Goal: Task Accomplishment & Management: Complete application form

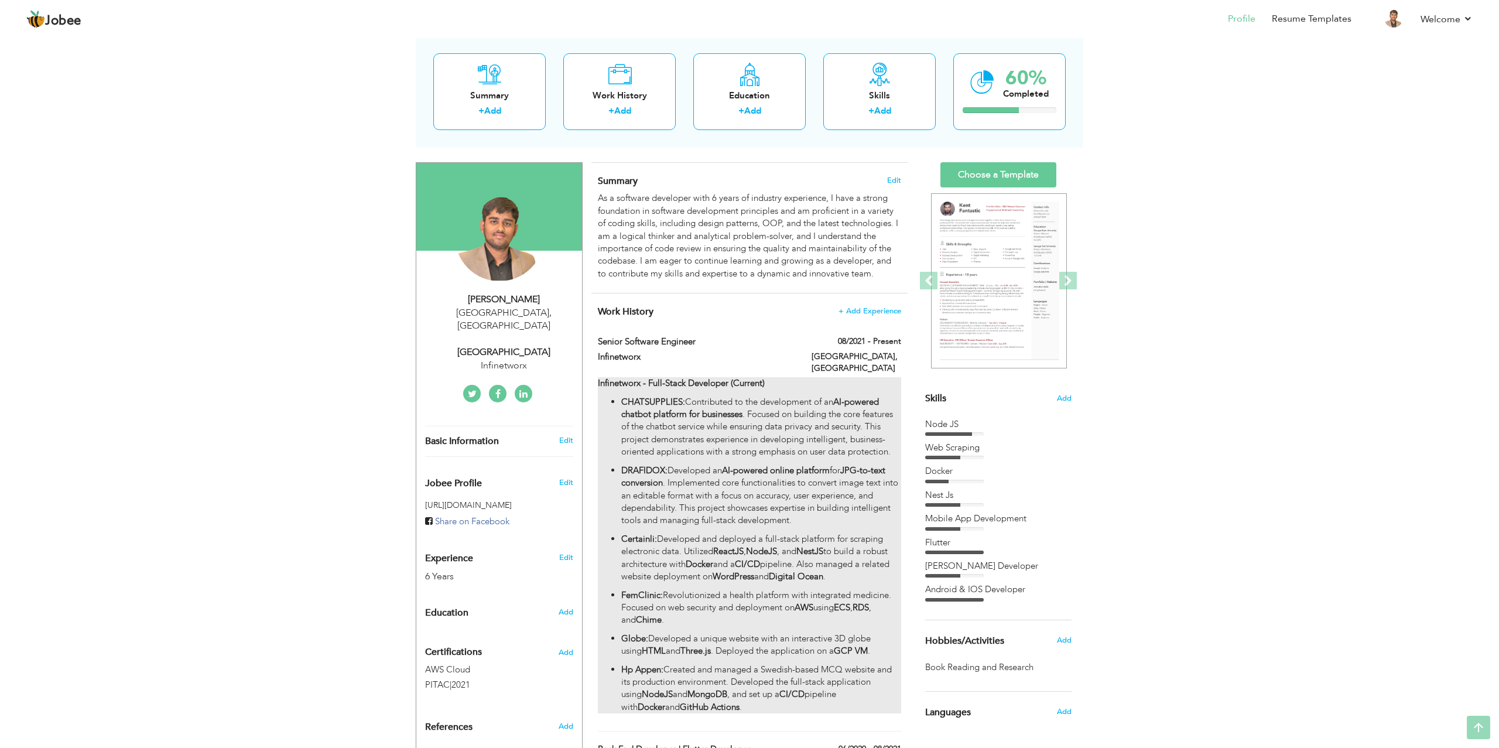
scroll to position [47, 0]
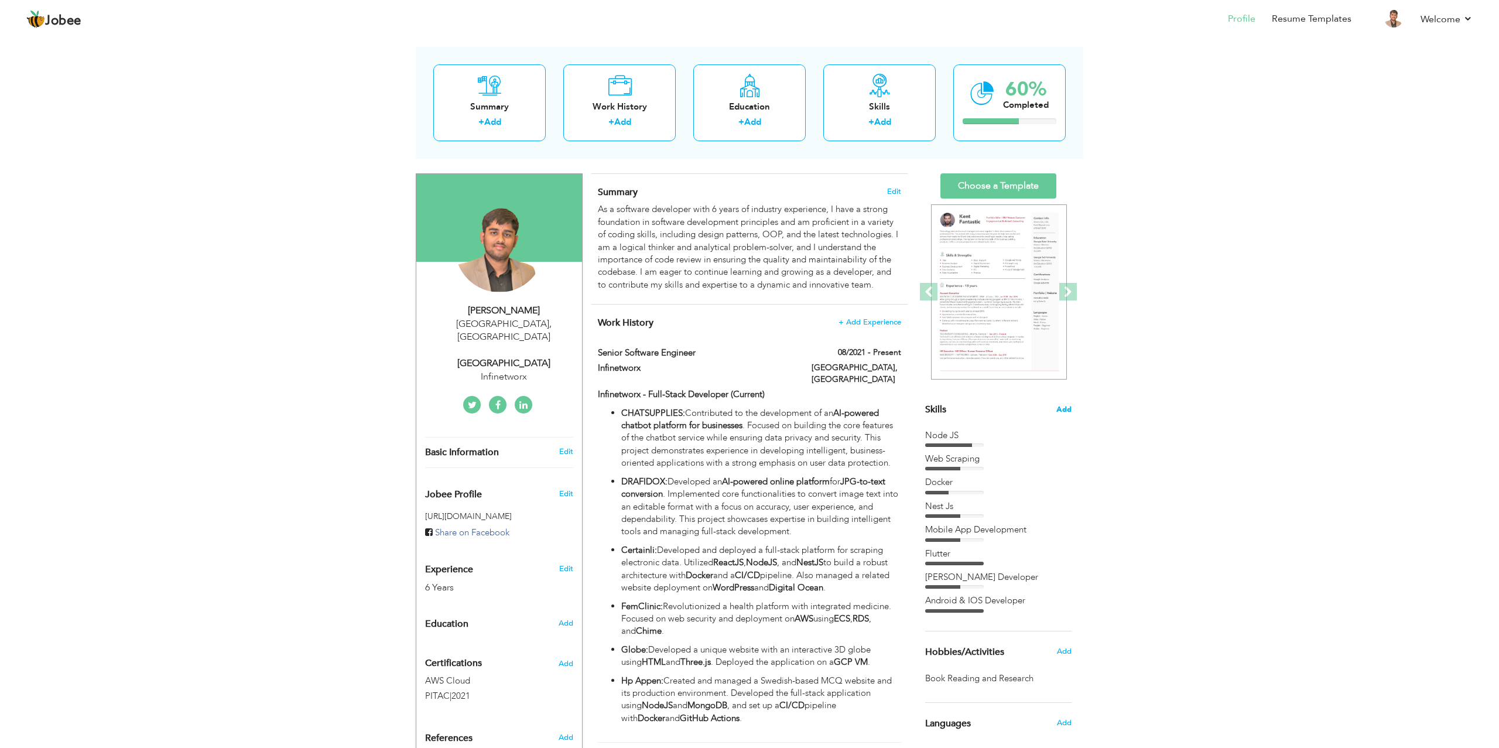
click at [1067, 407] on span "Add" at bounding box center [1063, 409] width 15 height 11
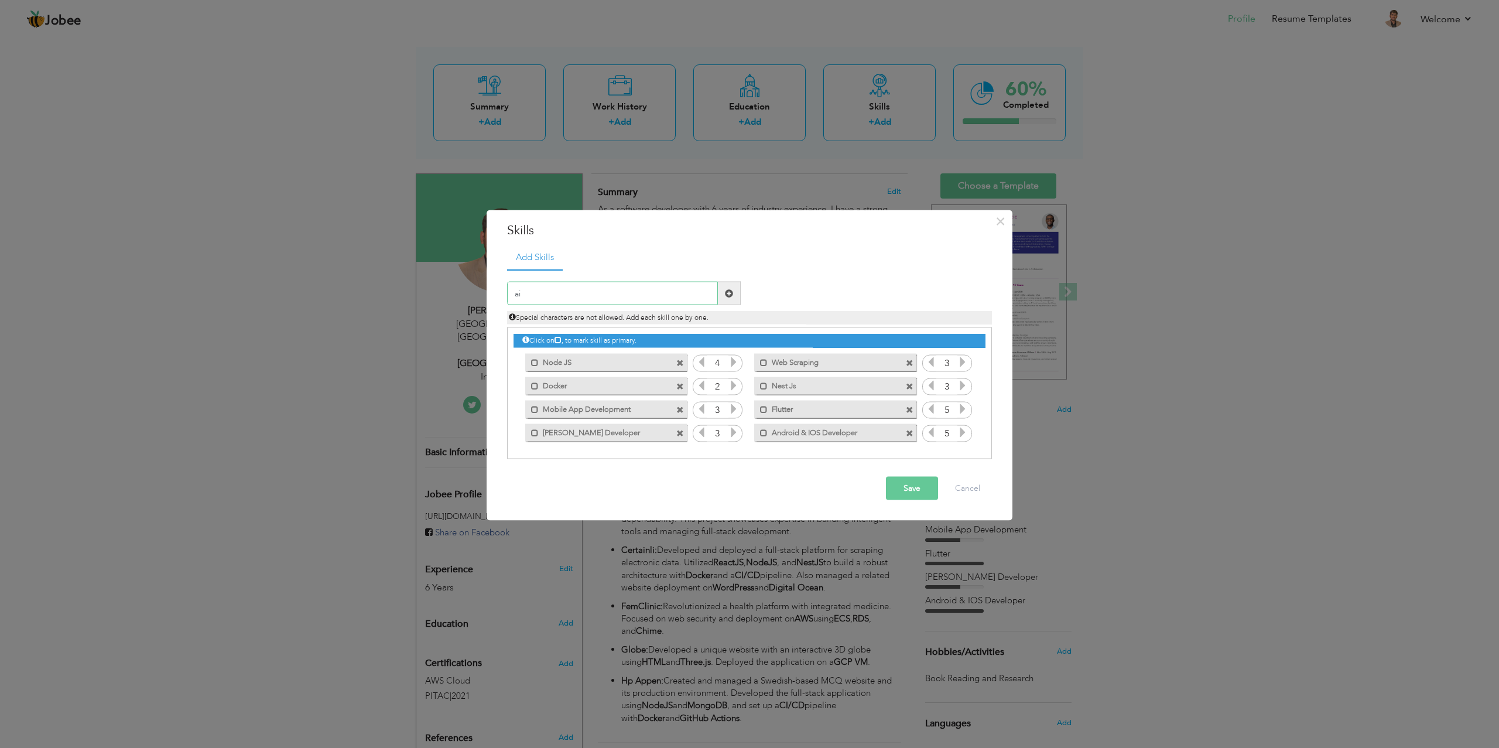
type input "a"
type input "AI models"
click at [731, 300] on span at bounding box center [729, 293] width 23 height 23
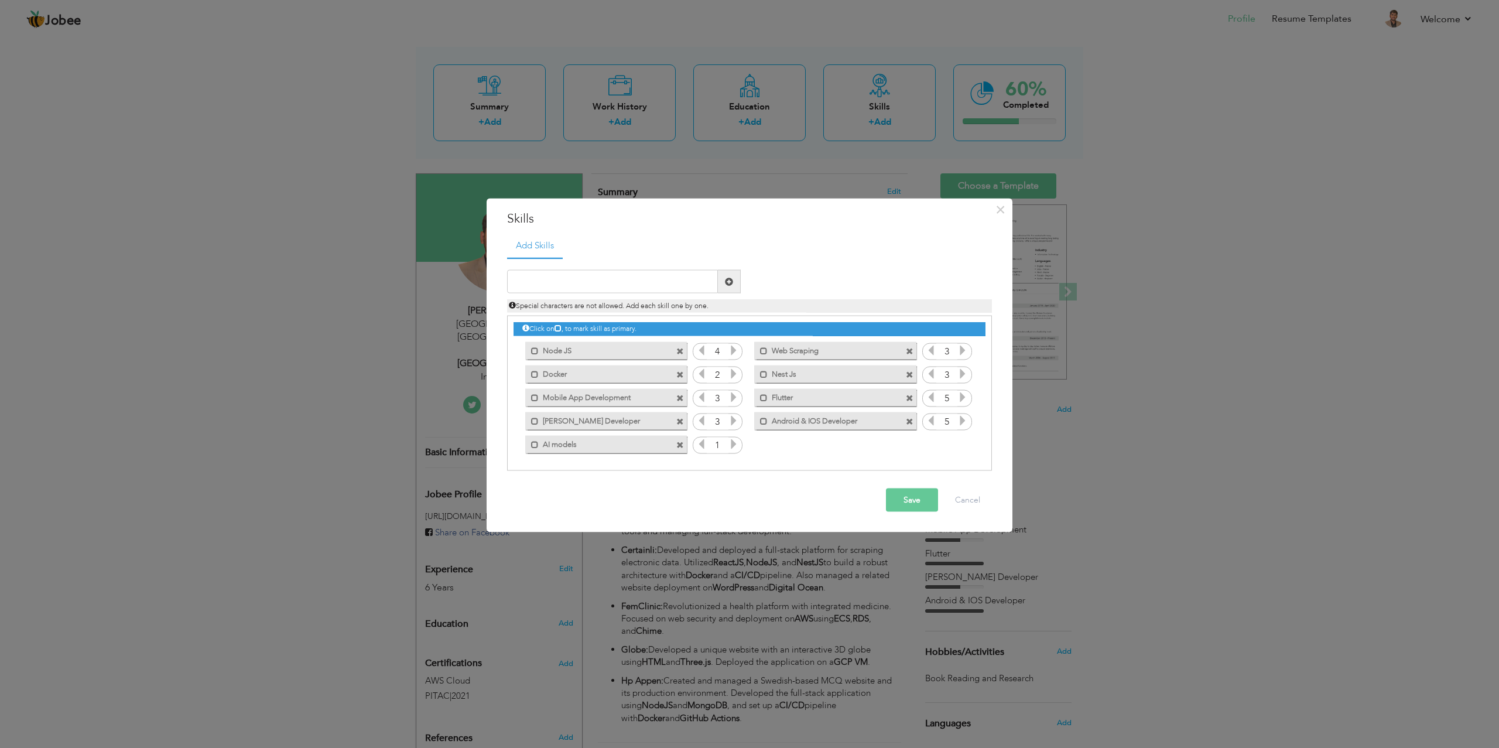
click at [731, 445] on icon at bounding box center [733, 443] width 11 height 11
click at [671, 287] on input "text" at bounding box center [612, 281] width 211 height 23
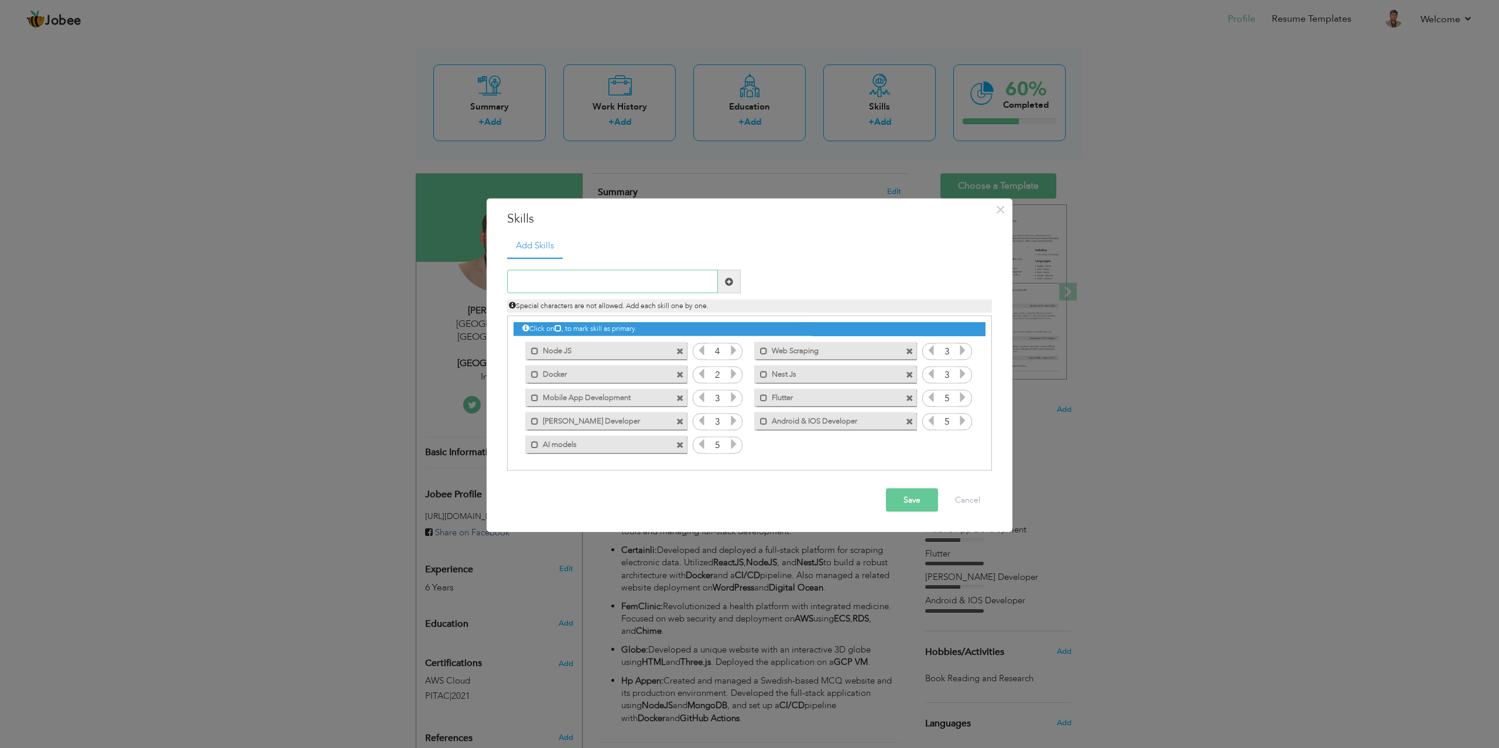
type input "c"
type input "Computer vision"
click at [733, 284] on span at bounding box center [729, 281] width 23 height 23
click at [964, 445] on icon at bounding box center [962, 443] width 11 height 11
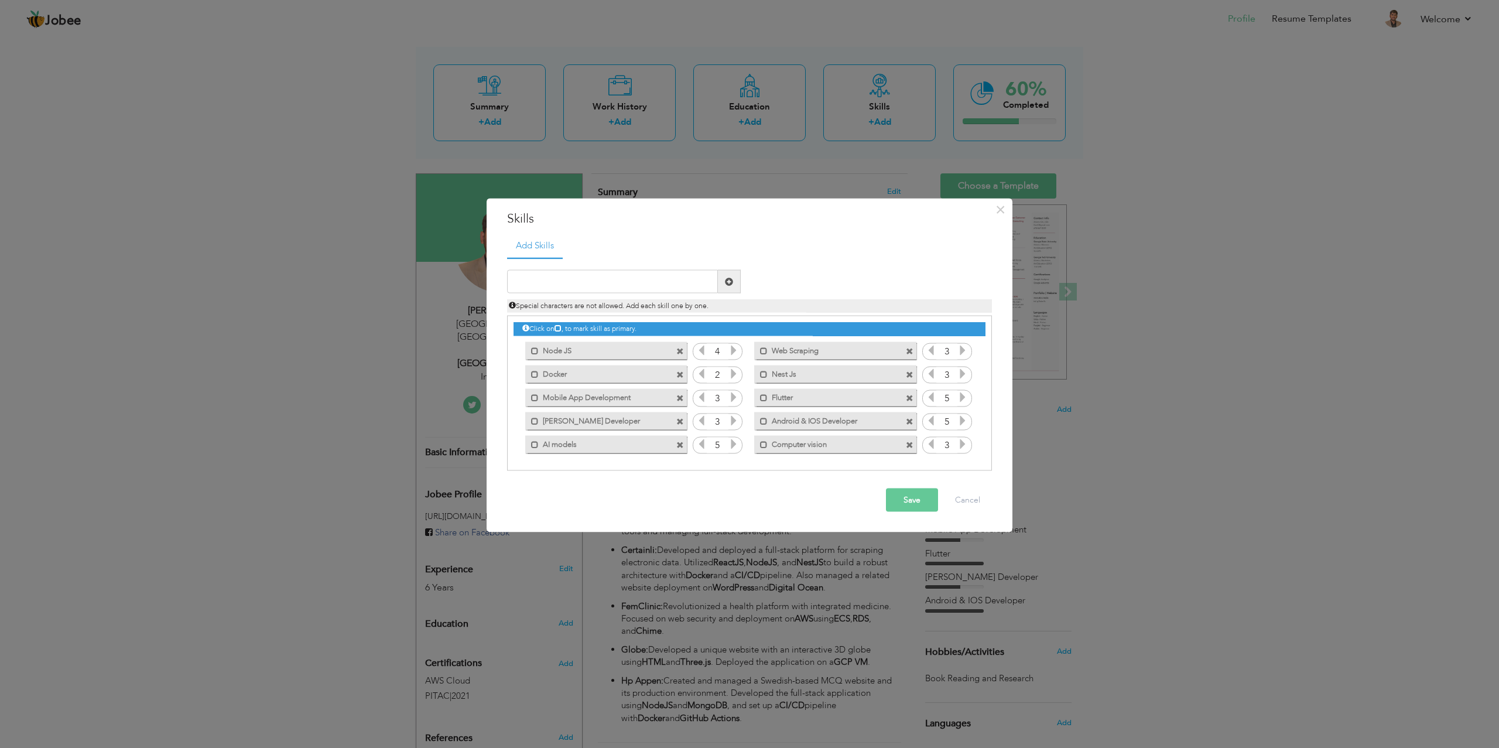
click at [964, 445] on icon at bounding box center [962, 443] width 11 height 11
click at [687, 279] on input "text" at bounding box center [612, 281] width 211 height 23
click at [630, 439] on label "AI models" at bounding box center [598, 442] width 118 height 15
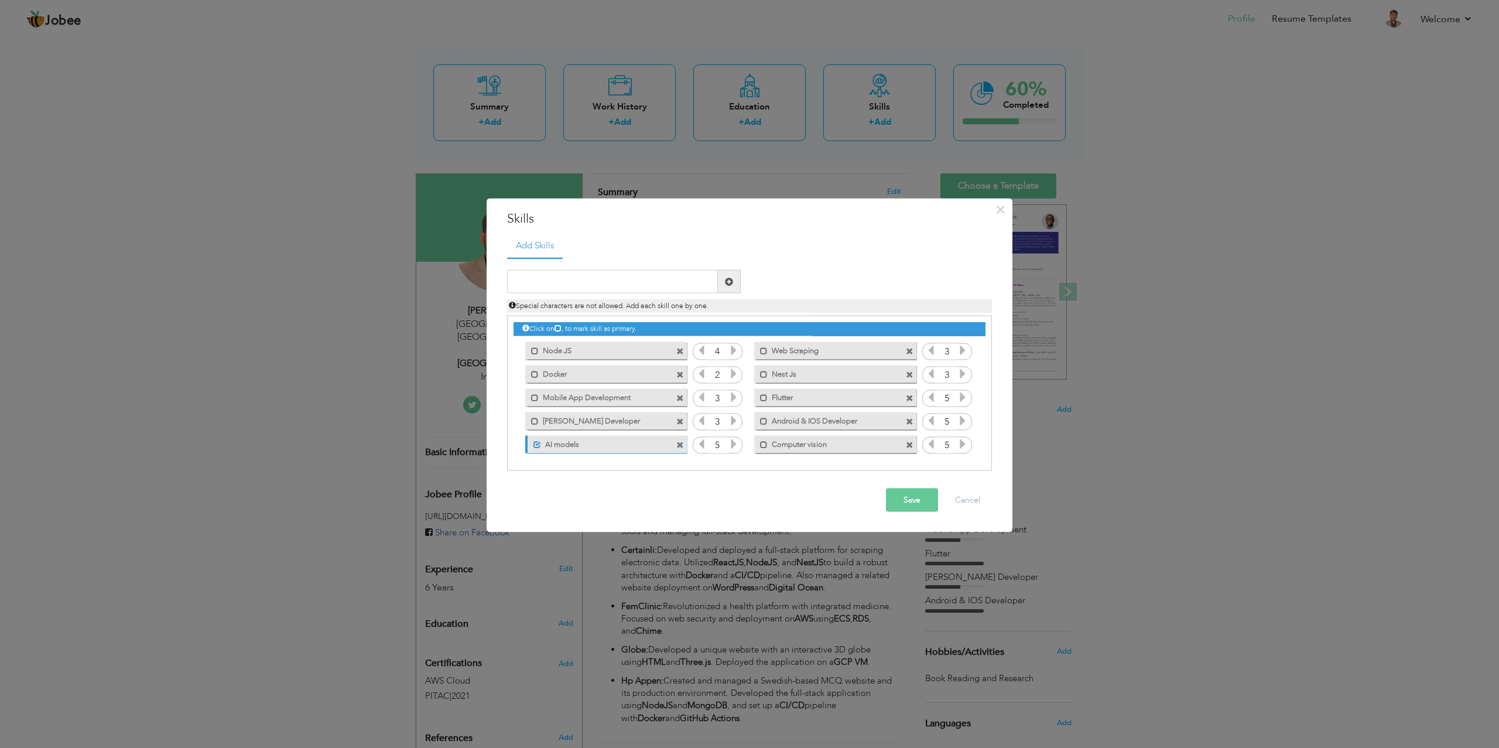
click at [589, 445] on label "AI models" at bounding box center [599, 442] width 116 height 15
click at [588, 445] on label "AI models" at bounding box center [598, 442] width 118 height 15
click at [608, 275] on input "text" at bounding box center [612, 281] width 211 height 23
type input "RAG"
click at [730, 286] on span at bounding box center [729, 281] width 23 height 23
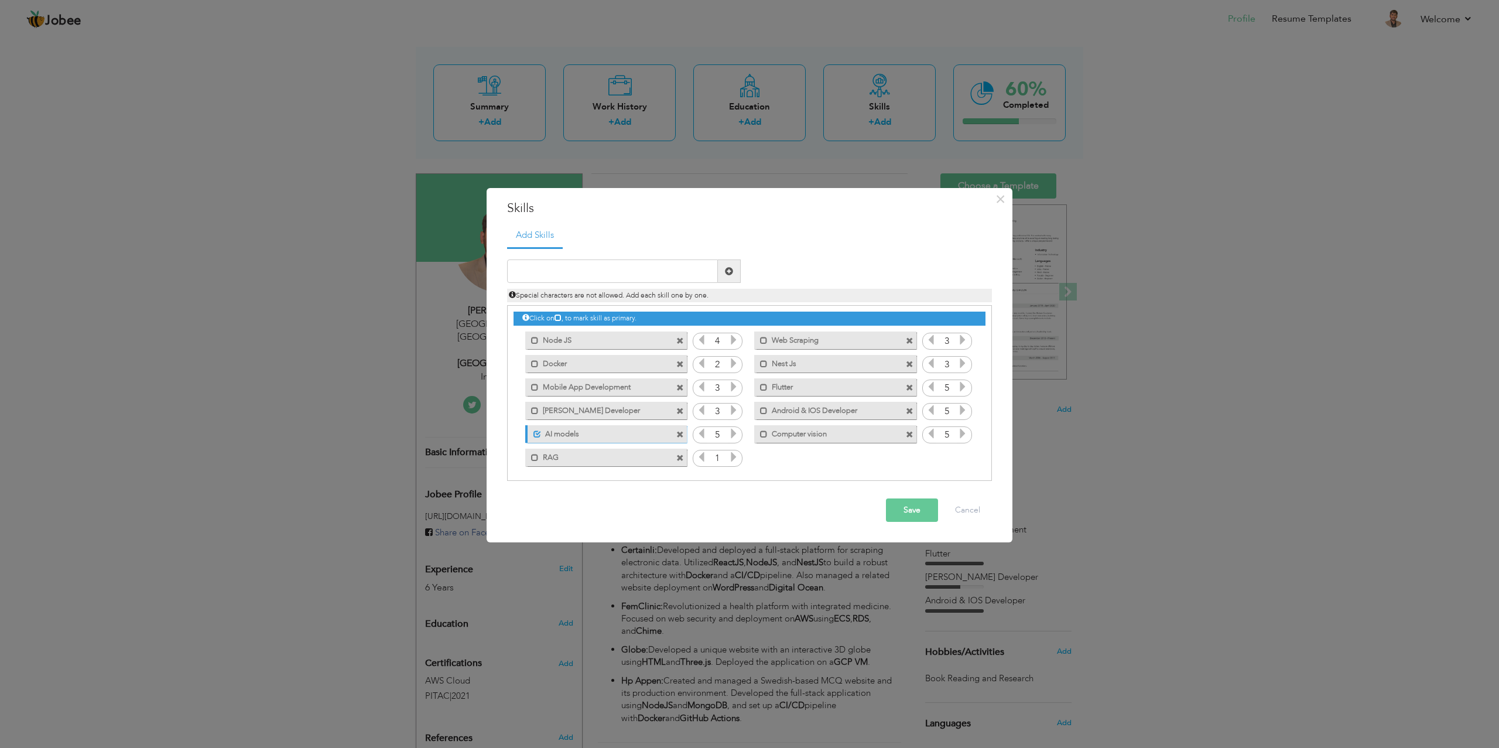
click at [733, 458] on icon at bounding box center [733, 456] width 11 height 11
click at [684, 268] on input "text" at bounding box center [612, 270] width 211 height 23
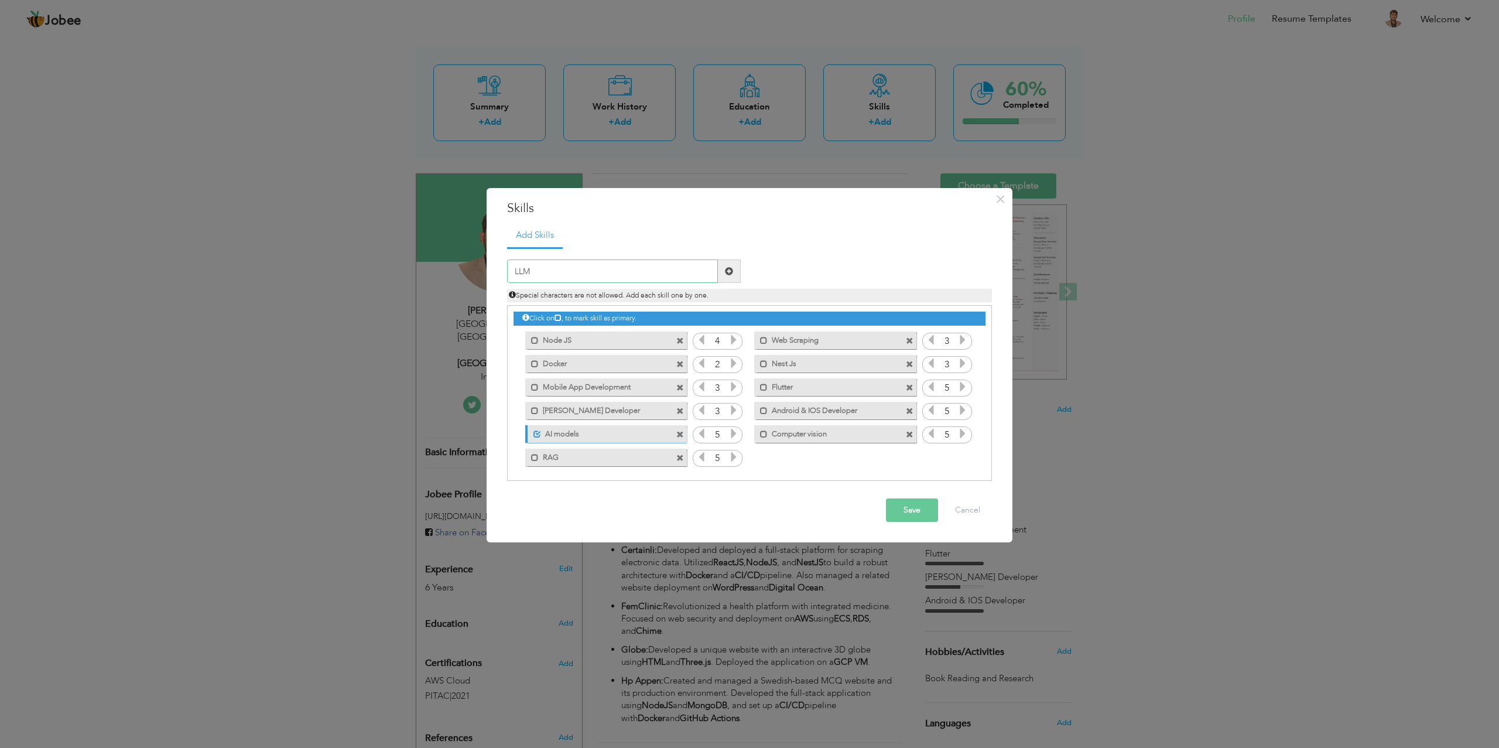
type input "LLM"
click at [730, 270] on span at bounding box center [729, 271] width 8 height 8
click at [961, 456] on icon at bounding box center [962, 456] width 11 height 11
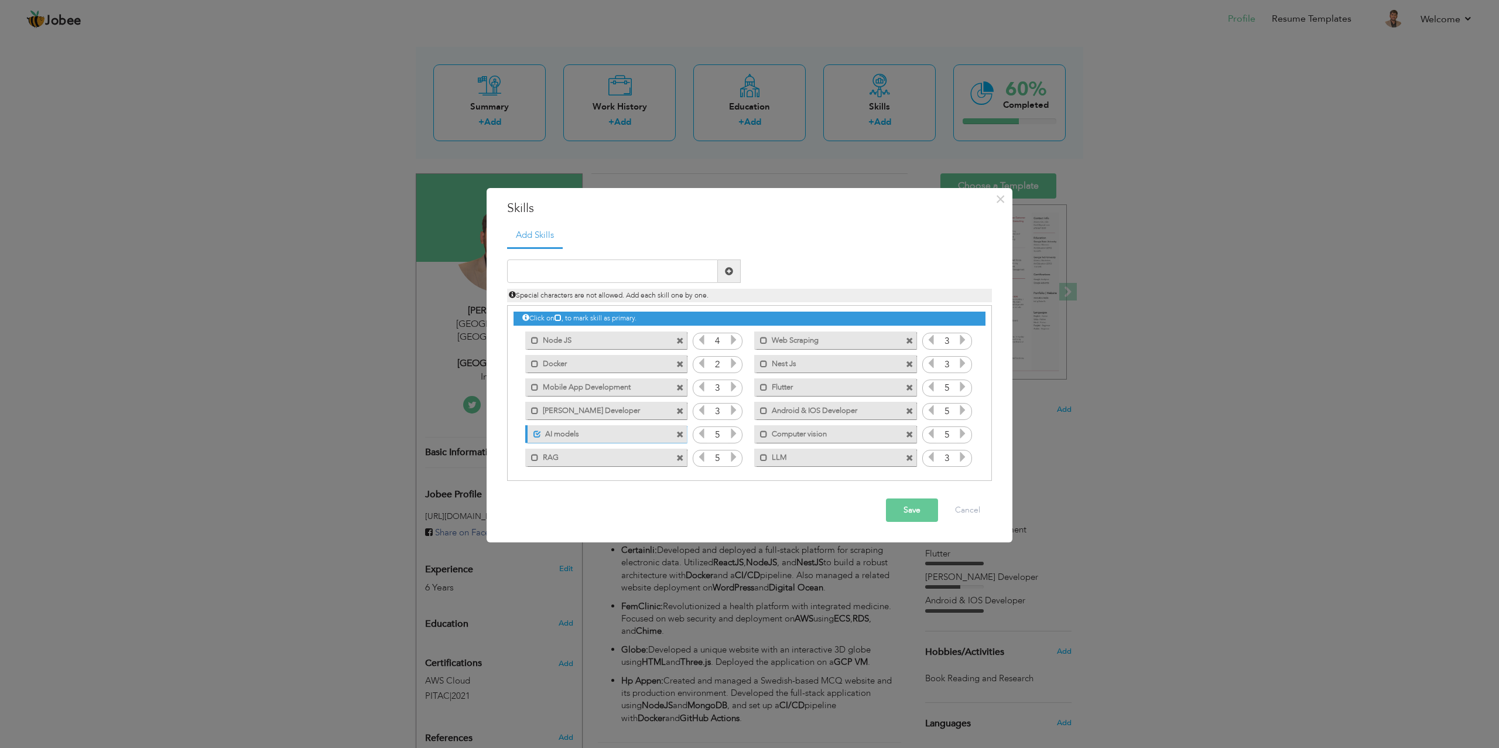
click at [961, 456] on icon at bounding box center [962, 456] width 11 height 11
click at [958, 361] on icon at bounding box center [962, 363] width 11 height 11
click at [699, 436] on icon at bounding box center [701, 433] width 11 height 11
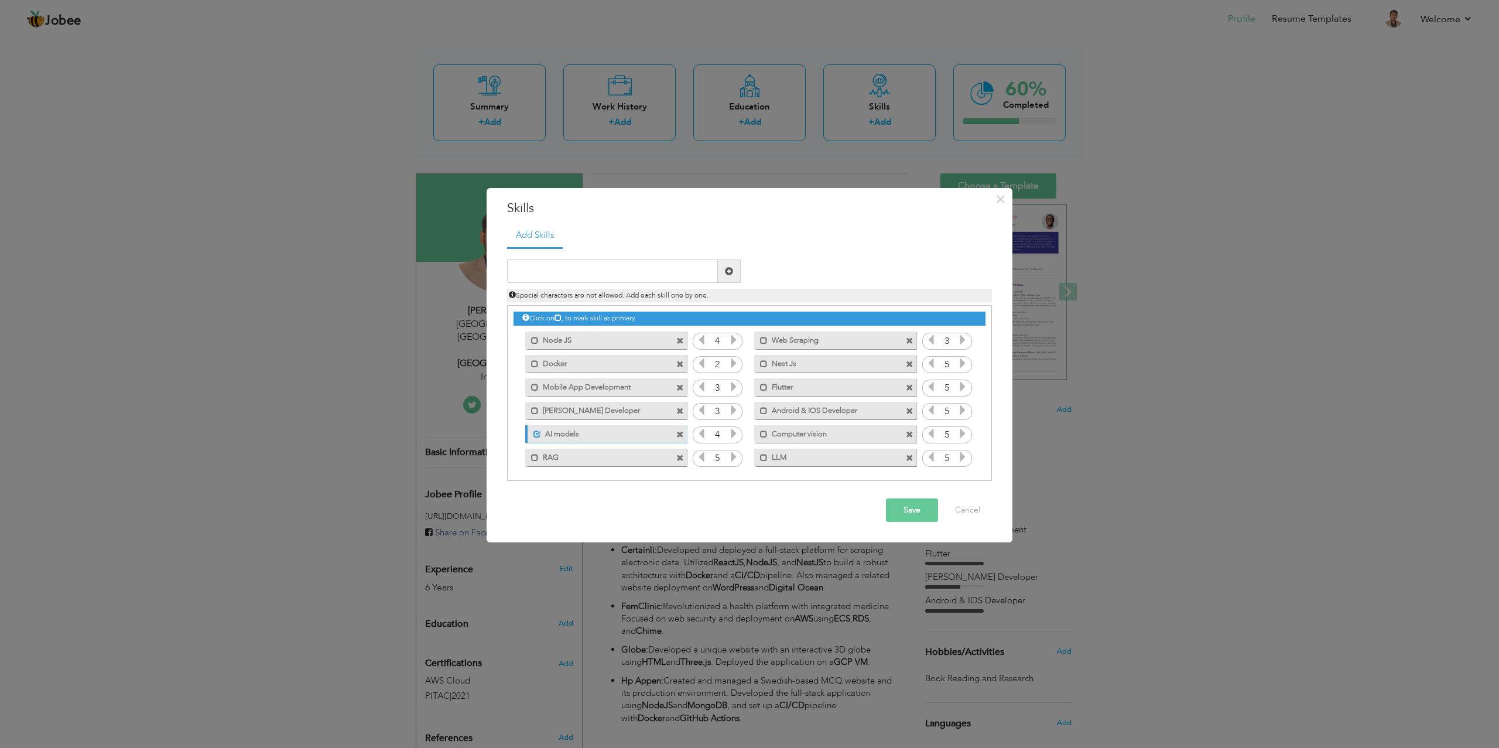
click at [701, 456] on icon at bounding box center [701, 456] width 11 height 11
click at [930, 431] on icon at bounding box center [930, 433] width 11 height 11
click at [952, 433] on input "1" at bounding box center [947, 435] width 22 height 16
click at [961, 433] on icon at bounding box center [962, 433] width 11 height 11
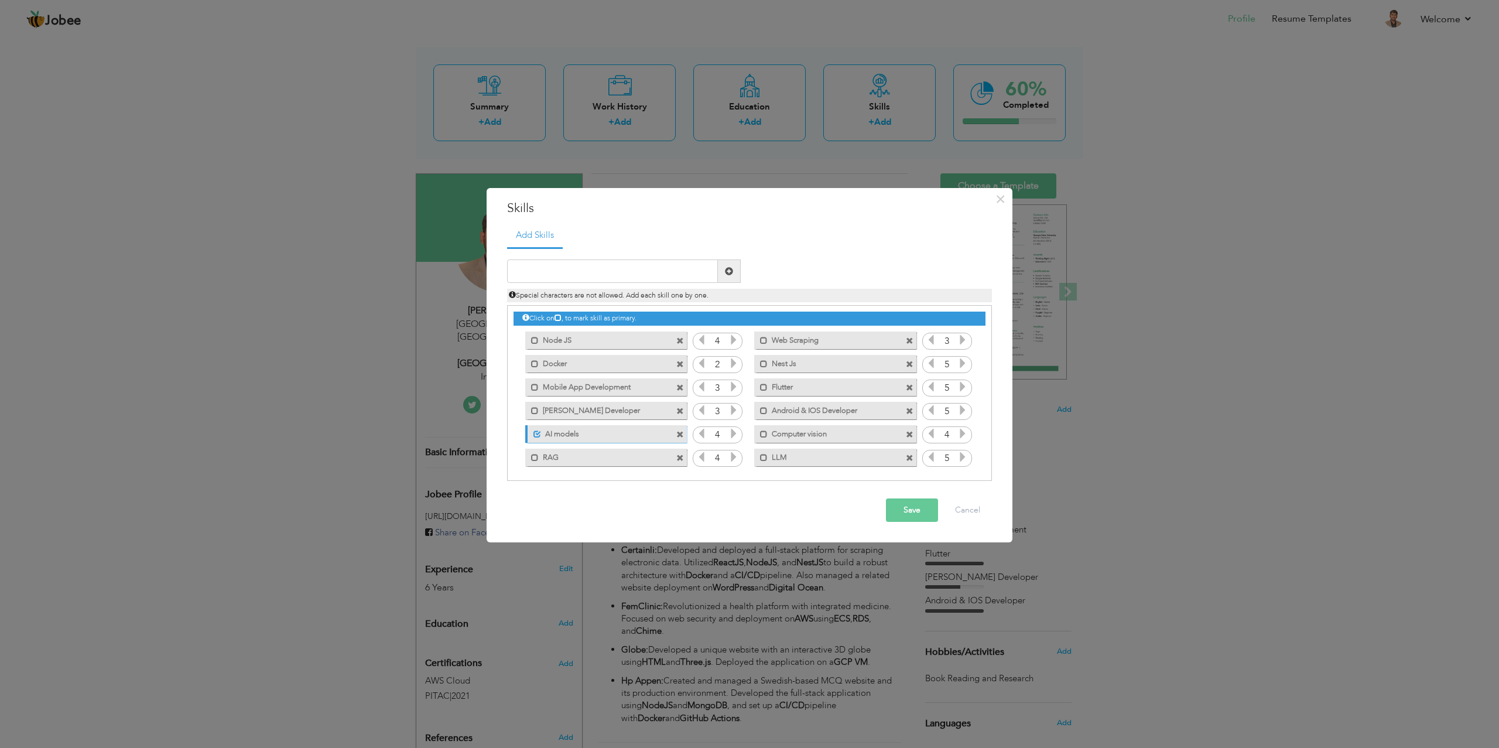
click at [930, 460] on icon at bounding box center [930, 456] width 11 height 11
click at [730, 413] on icon at bounding box center [733, 409] width 11 height 11
click at [736, 386] on icon at bounding box center [733, 386] width 11 height 11
click at [734, 366] on icon at bounding box center [733, 363] width 11 height 11
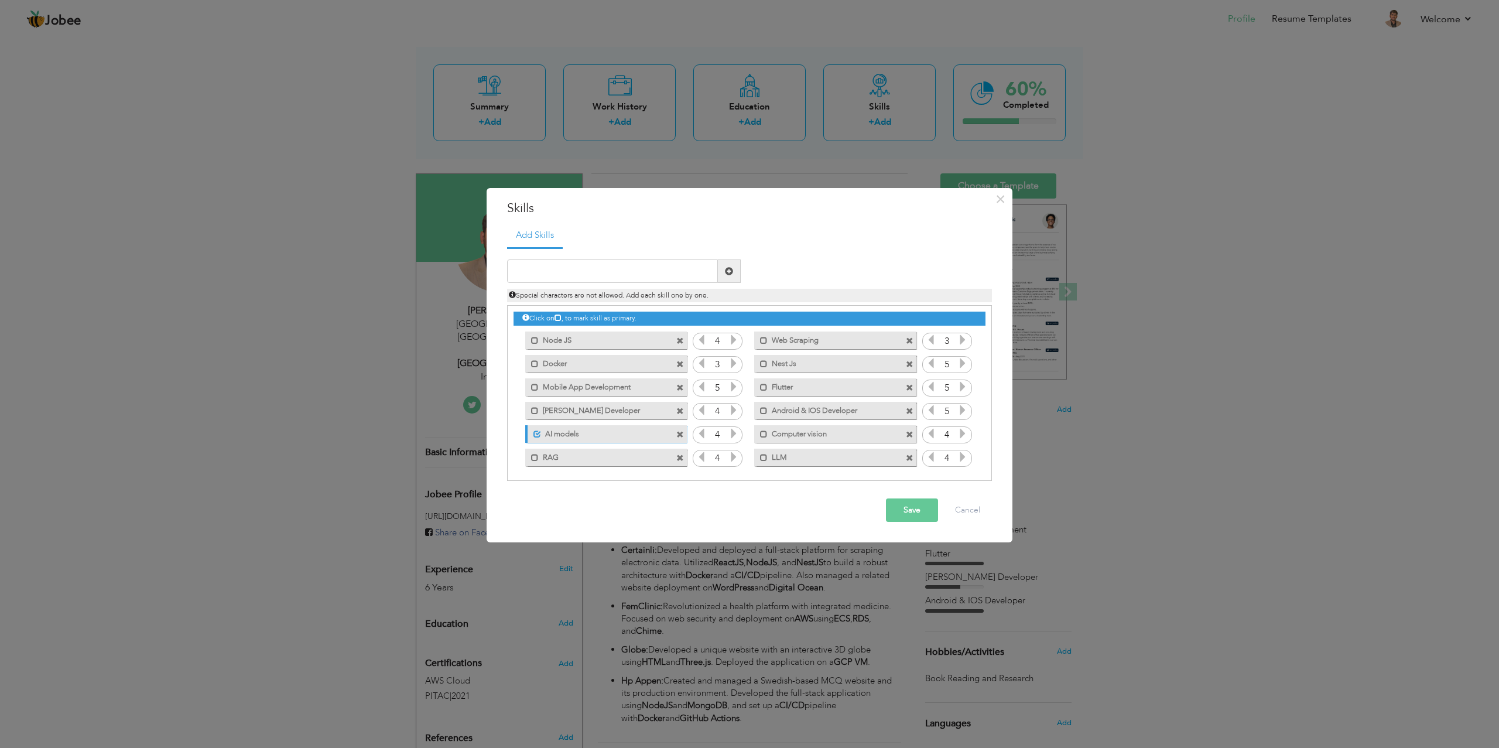
click at [904, 510] on button "Save" at bounding box center [912, 509] width 52 height 23
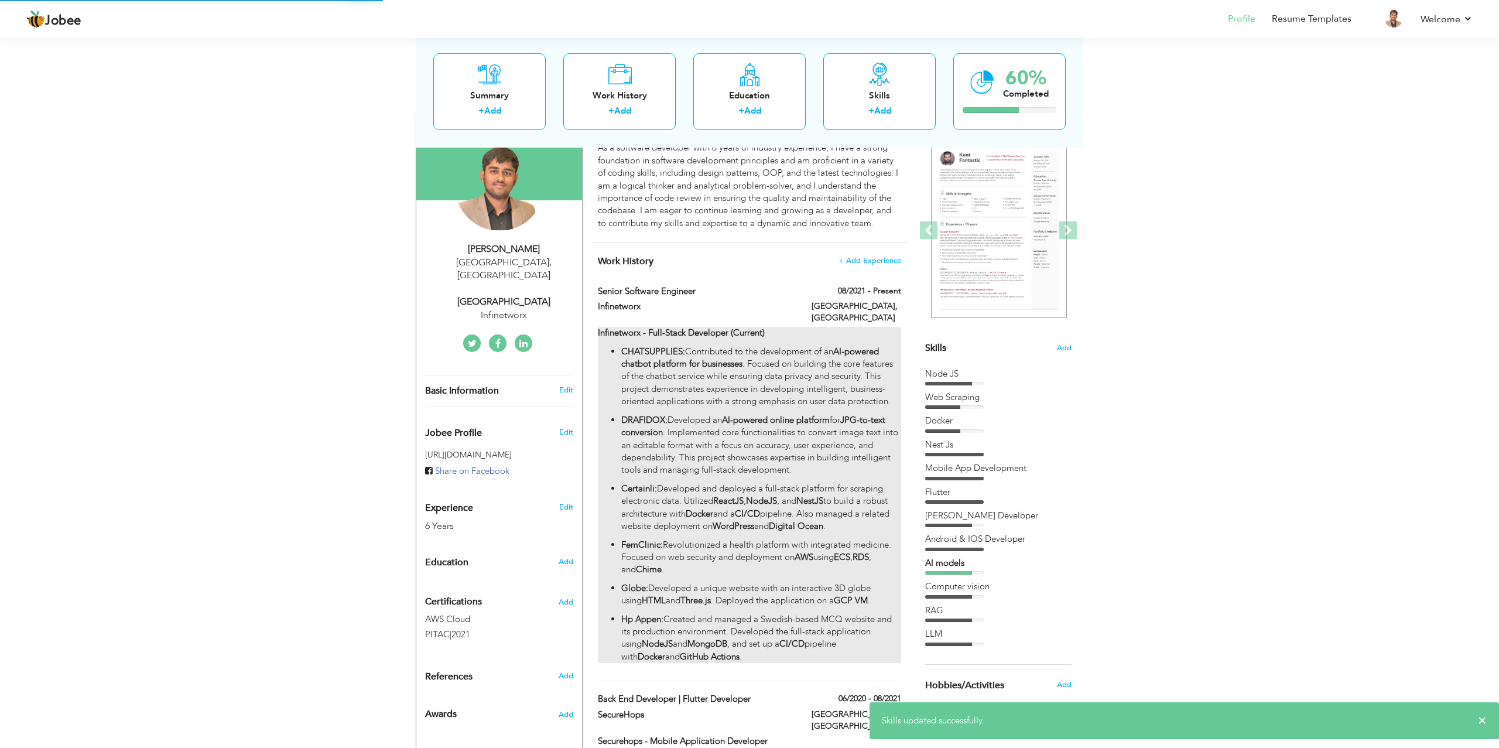
scroll to position [111, 0]
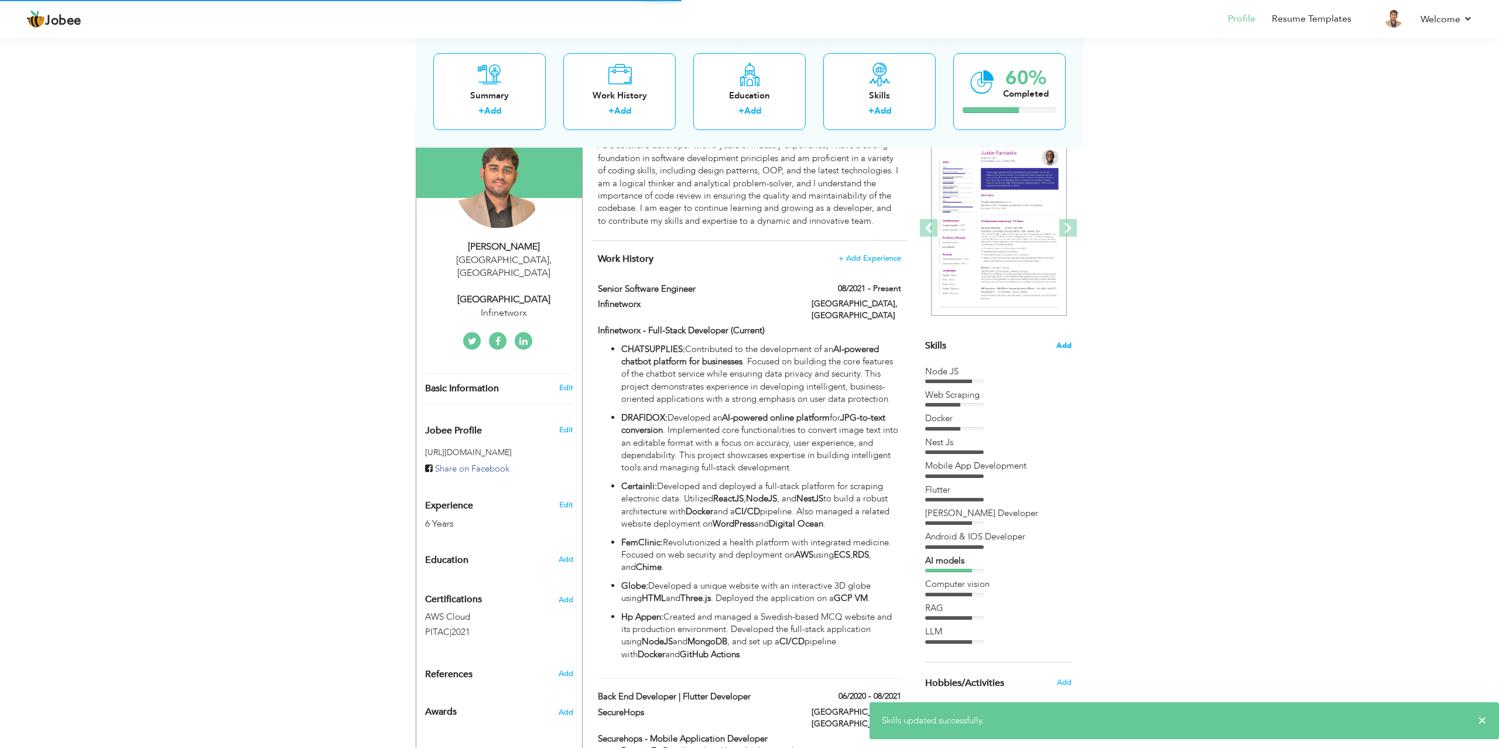
click at [1058, 349] on span "Add" at bounding box center [1063, 345] width 15 height 11
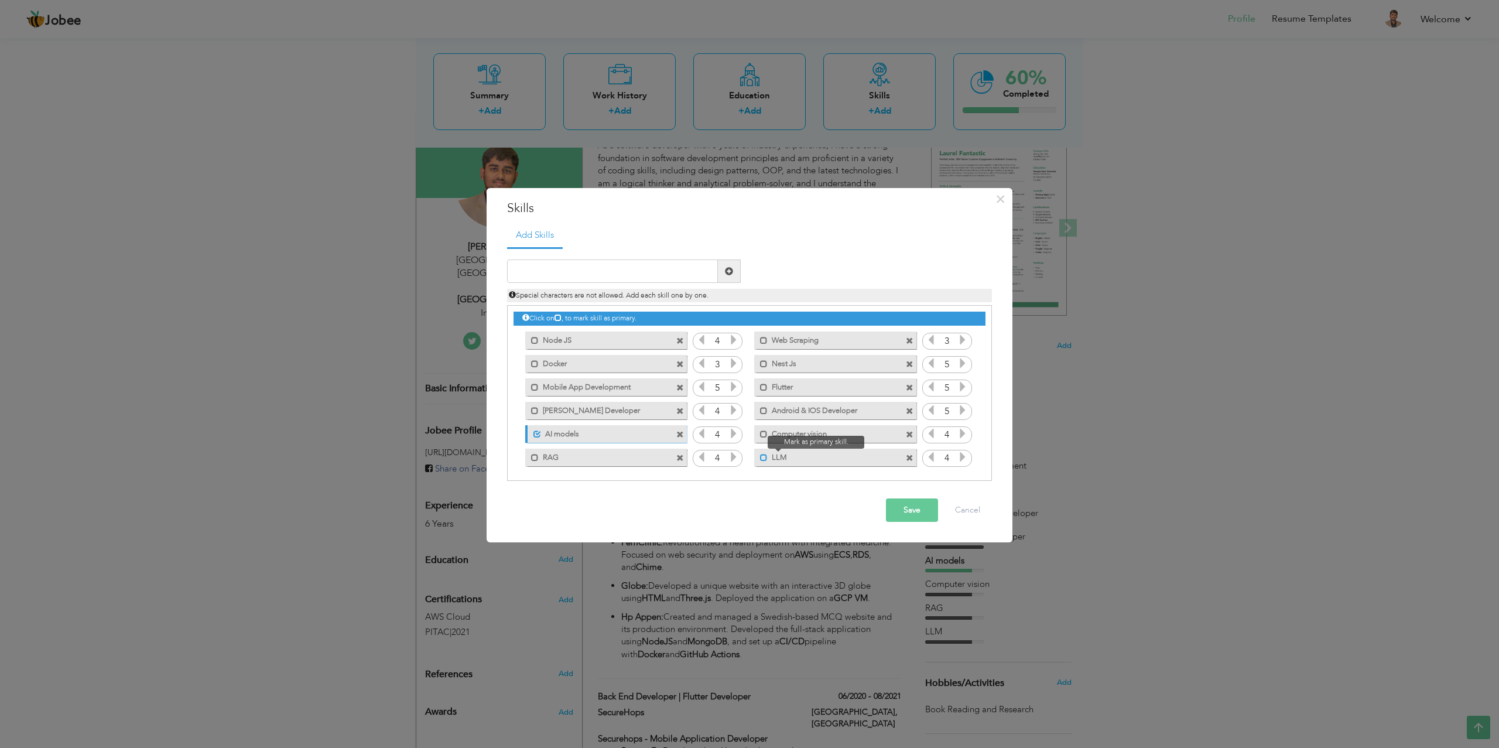
click at [760, 454] on span at bounding box center [764, 458] width 8 height 8
click at [760, 383] on span at bounding box center [764, 387] width 8 height 8
click at [761, 361] on span at bounding box center [764, 364] width 8 height 8
click at [539, 459] on label "RAG" at bounding box center [598, 455] width 118 height 15
click at [534, 458] on span at bounding box center [537, 458] width 8 height 8
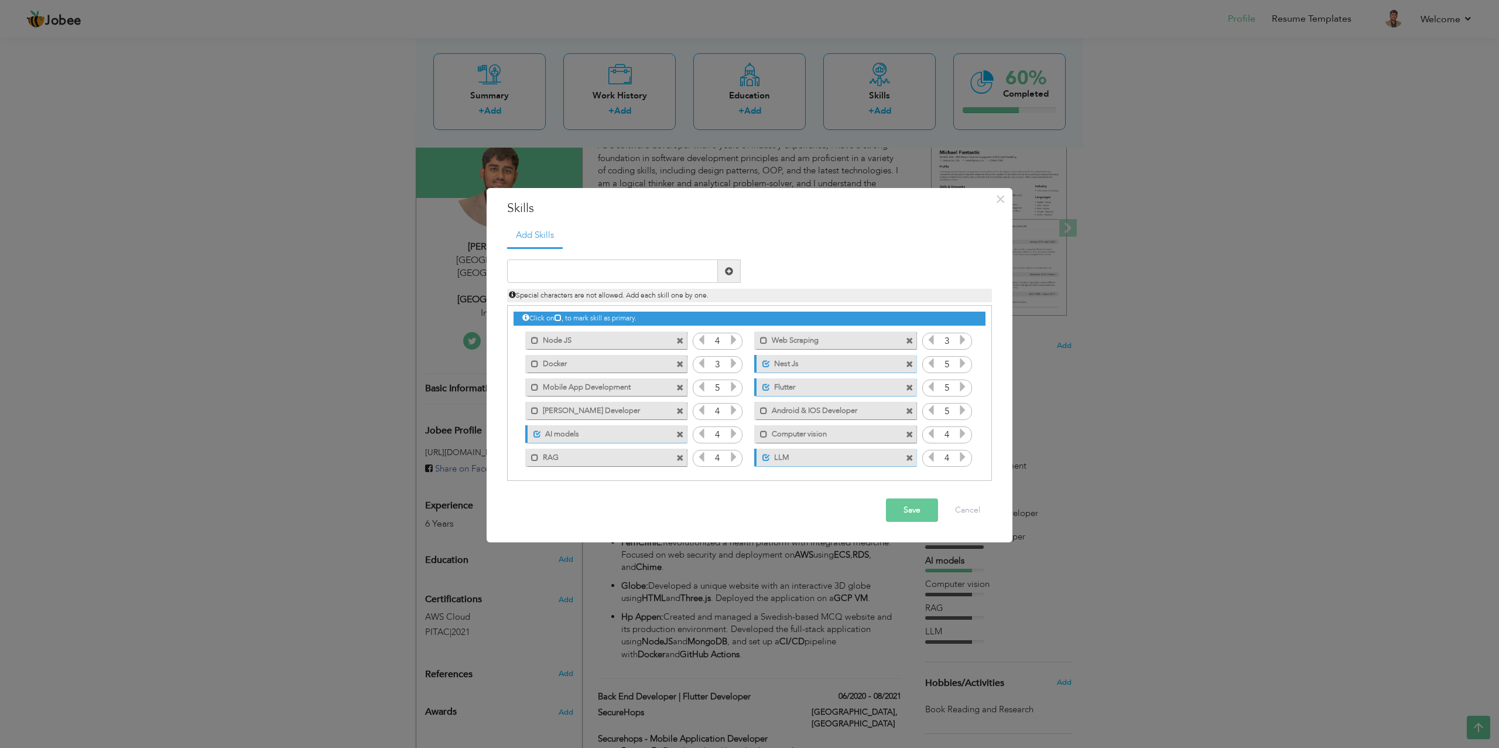
click at [554, 448] on label "RAG" at bounding box center [598, 455] width 118 height 15
click at [553, 341] on label "Node JS" at bounding box center [598, 338] width 118 height 15
click at [890, 513] on button "Save" at bounding box center [912, 509] width 52 height 23
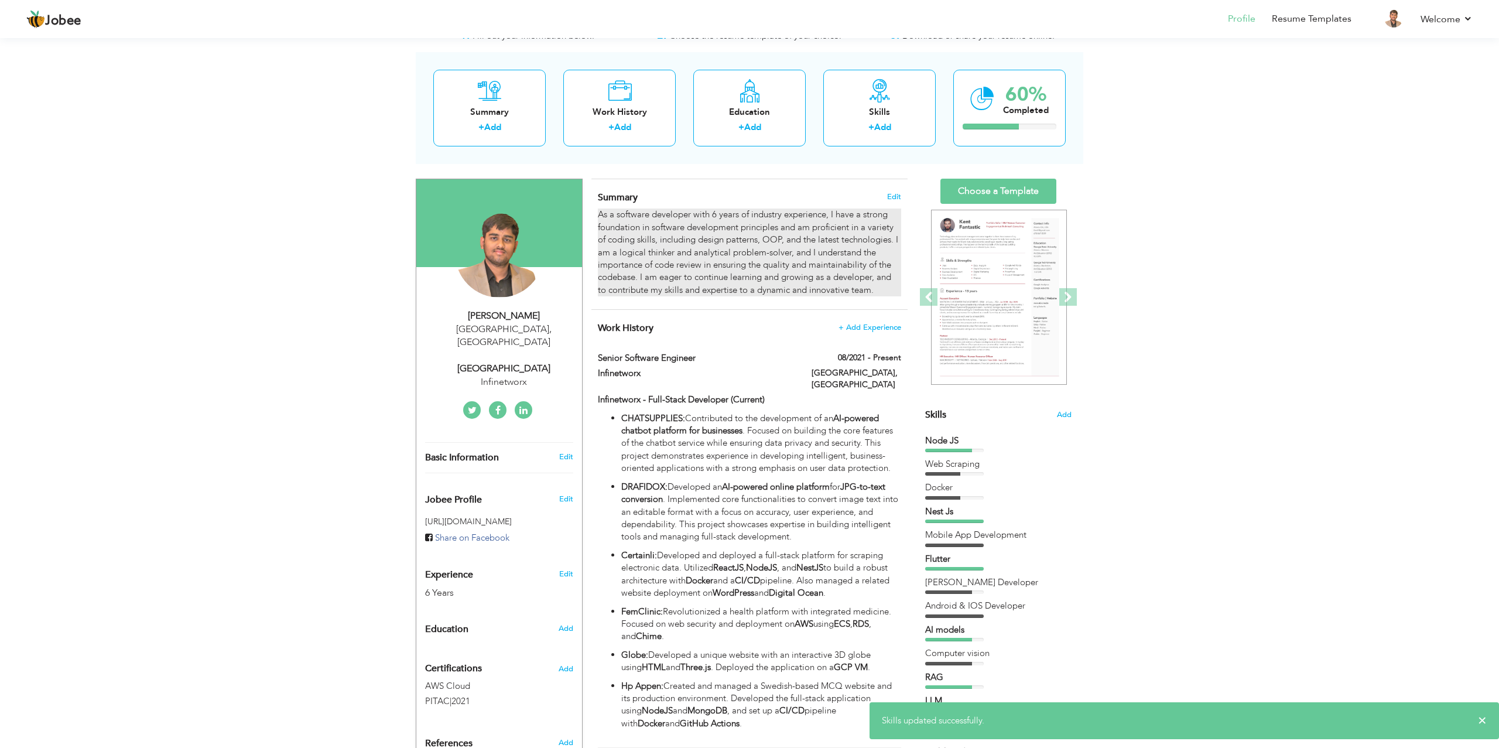
scroll to position [29, 0]
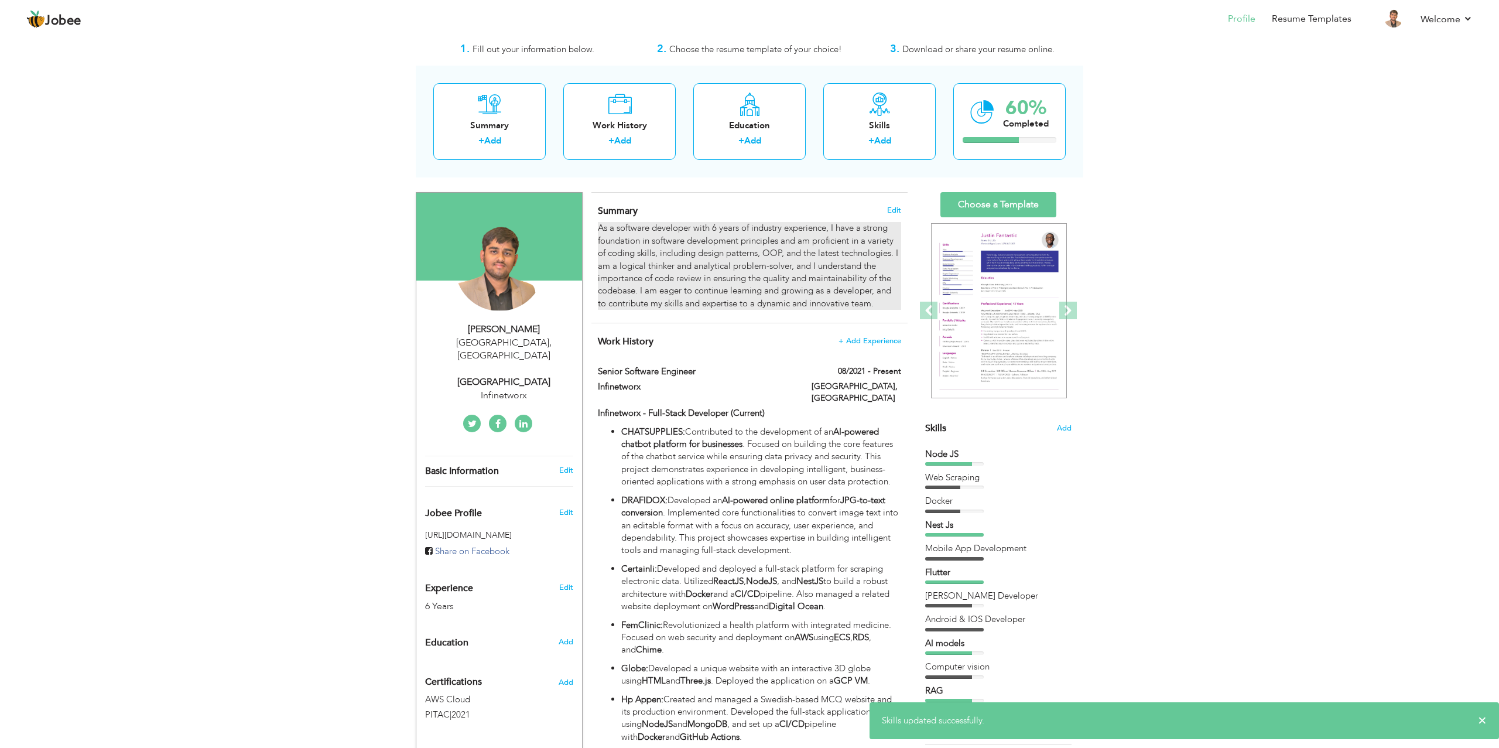
click at [859, 298] on div "As a software developer with 6 years of industry experience, I have a strong fo…" at bounding box center [749, 266] width 303 height 88
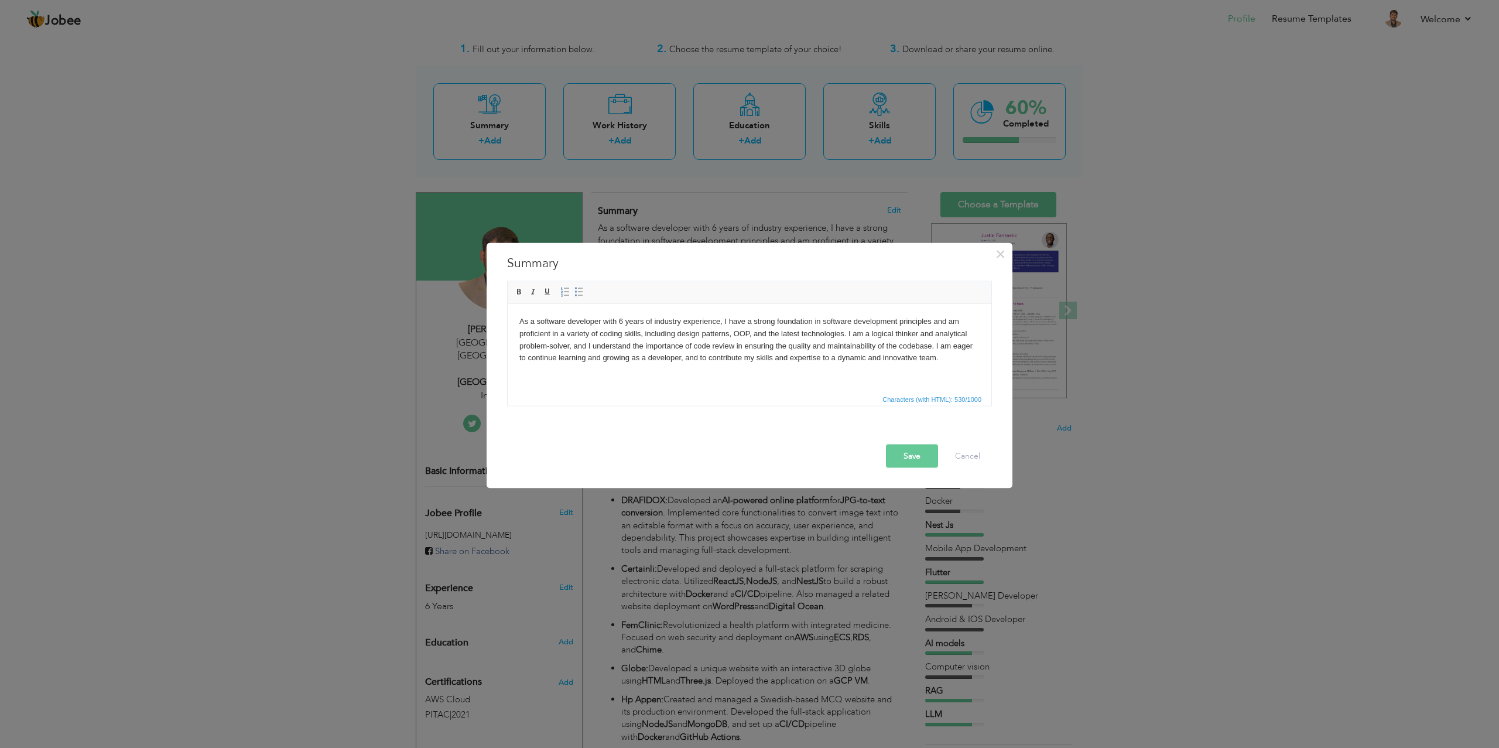
click at [858, 375] on html "As a software developer with 6 years of industry experience, I have a strong fo…" at bounding box center [750, 339] width 484 height 72
click at [829, 348] on body "As a software developer with 6 years of industry experience, I have a strong fo…" at bounding box center [749, 339] width 460 height 49
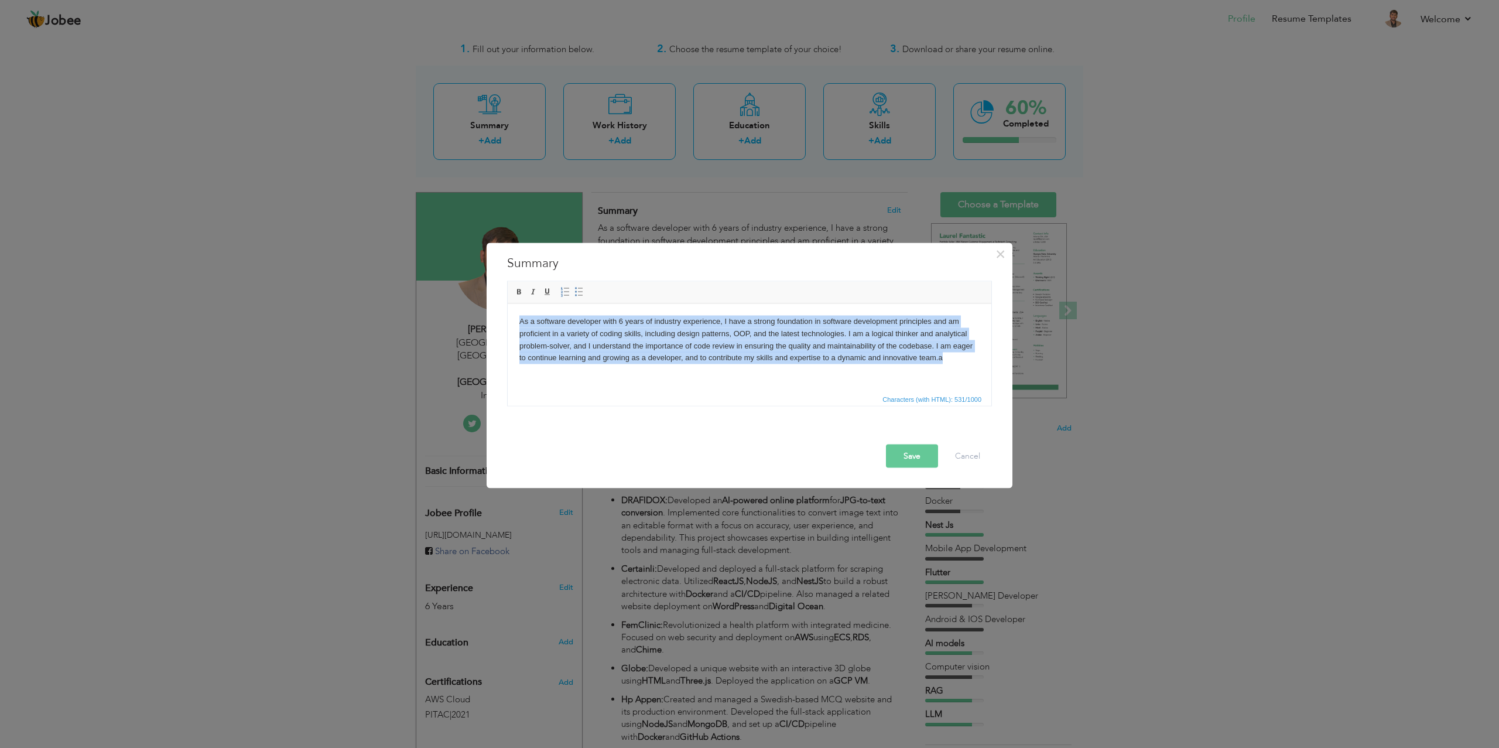
copy body "As a software developer with 6 years of industry experience, I have a strong fo…"
click at [577, 354] on body "As a software developer with 6 years of industry experience, I have a strong fo…" at bounding box center [749, 339] width 460 height 49
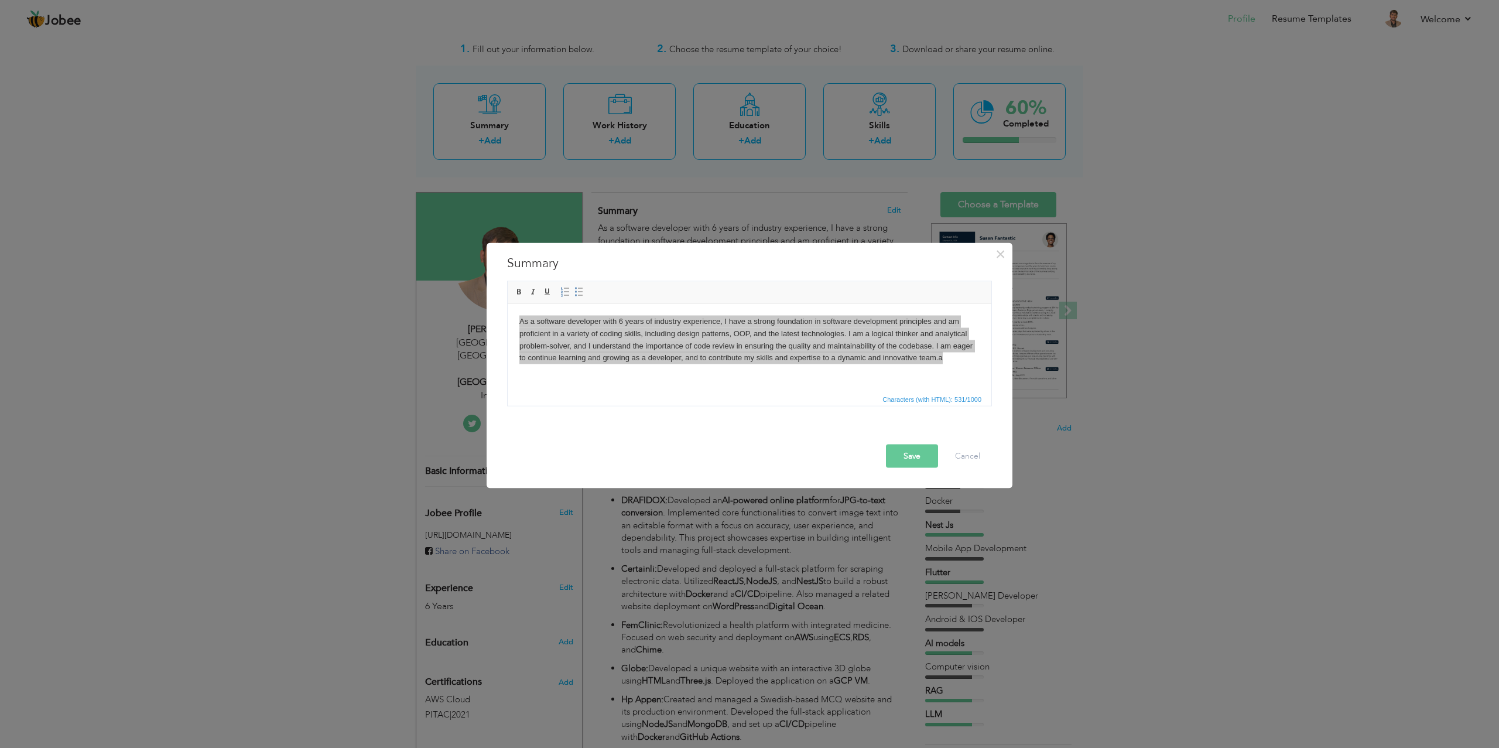
click at [732, 356] on body "As a software developer with 6 years of industry experience, I have a strong fo…" at bounding box center [749, 339] width 460 height 49
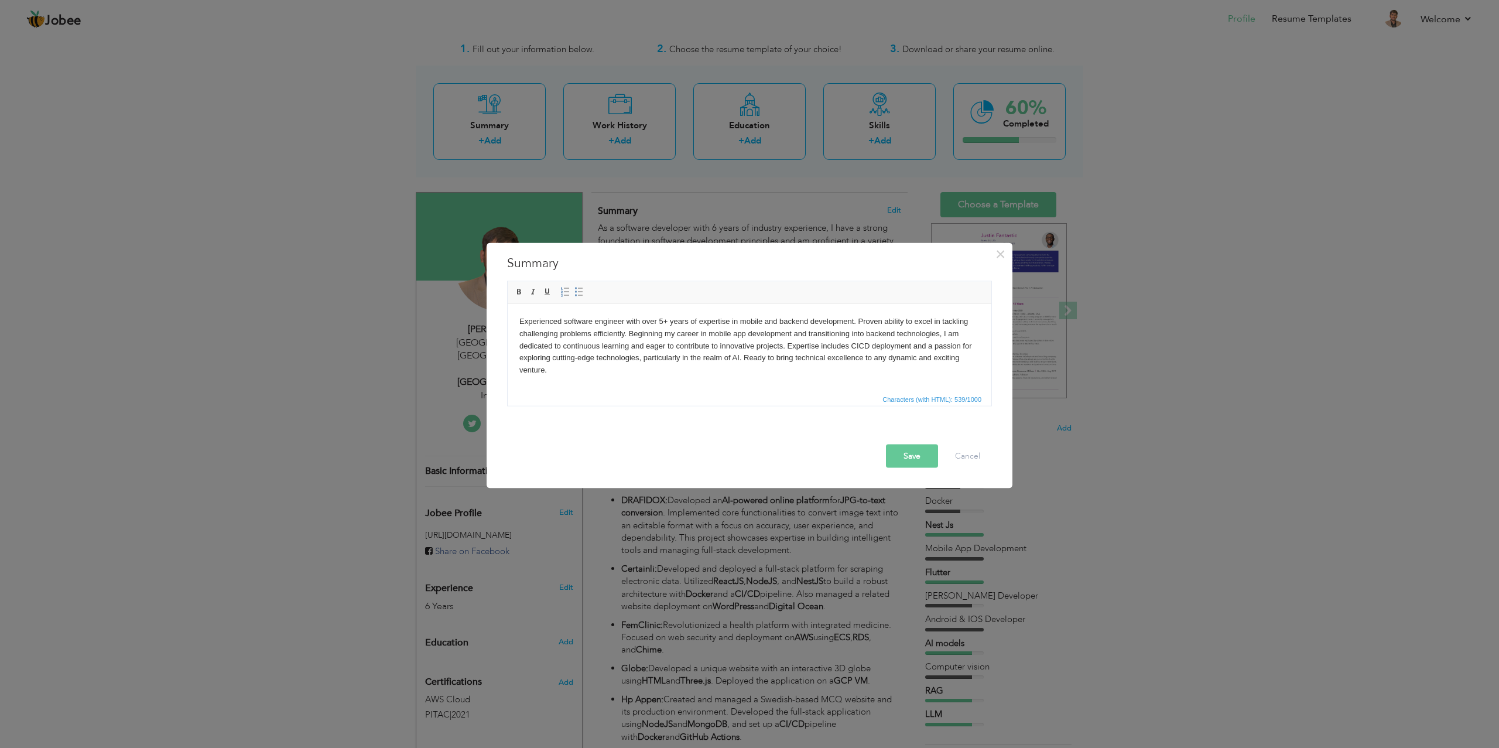
click at [663, 321] on body "Experienced software engineer with over 5+ years of expertise in mobile and bac…" at bounding box center [749, 345] width 460 height 61
click at [909, 456] on button "Save" at bounding box center [912, 455] width 52 height 23
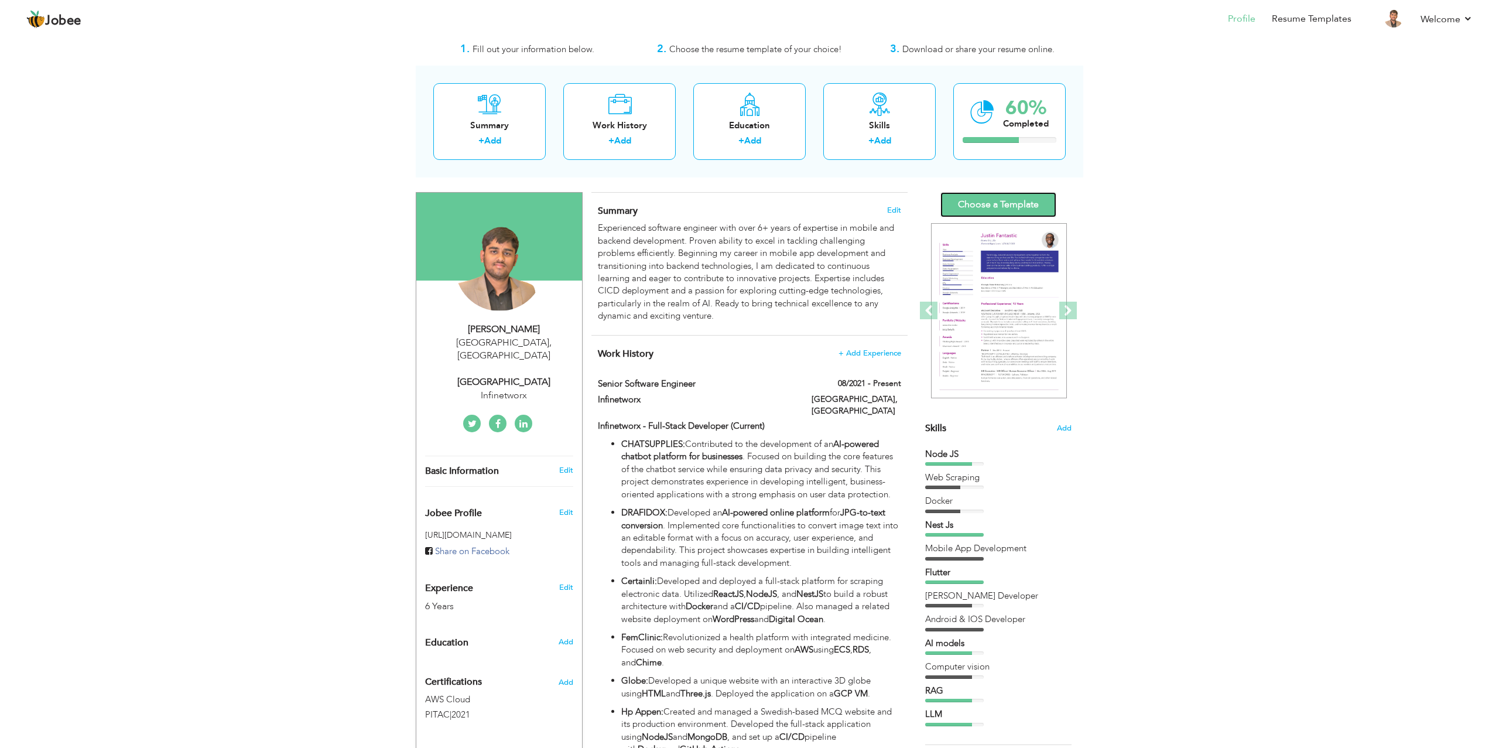
click at [1026, 203] on link "Choose a Template" at bounding box center [998, 204] width 116 height 25
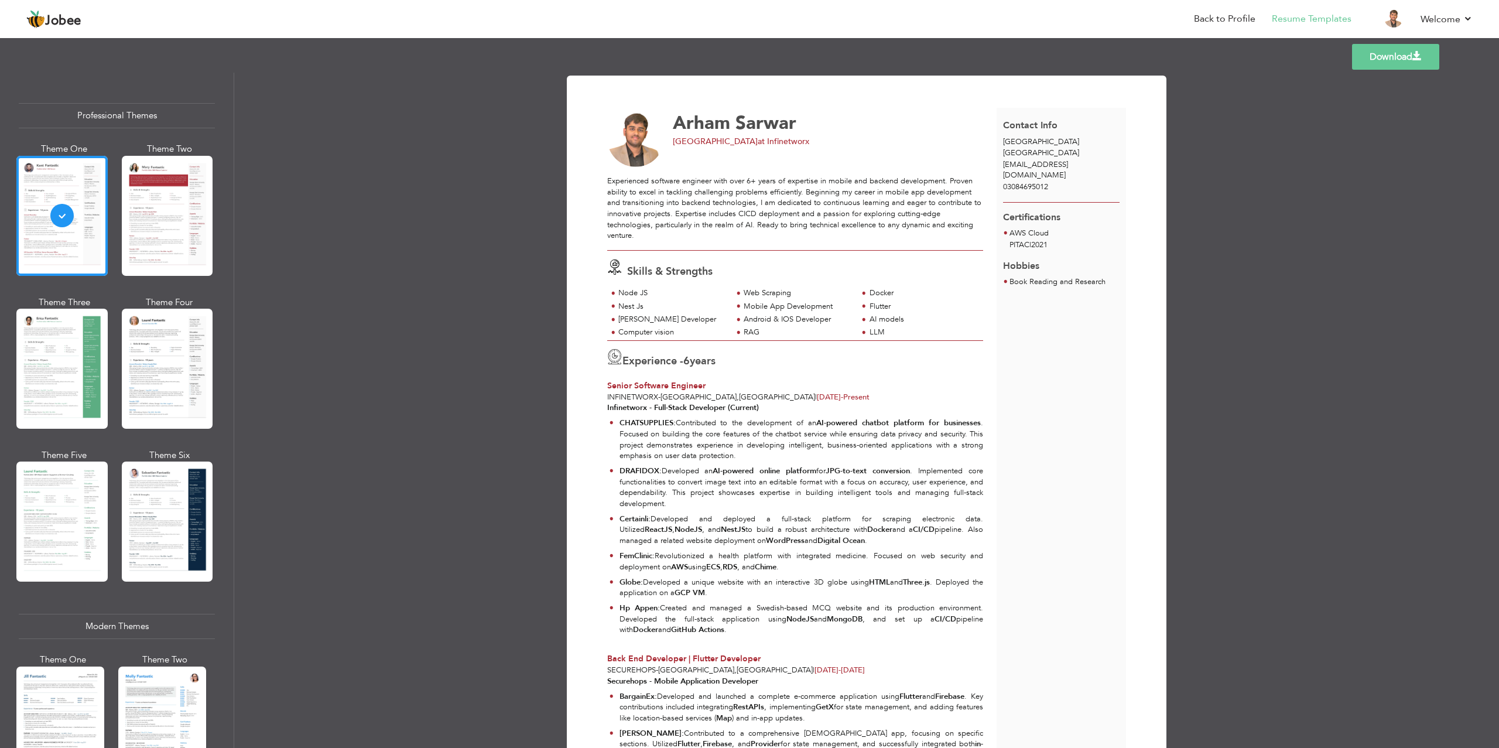
click at [1402, 60] on link "Download" at bounding box center [1395, 57] width 87 height 26
